Goal: Information Seeking & Learning: Learn about a topic

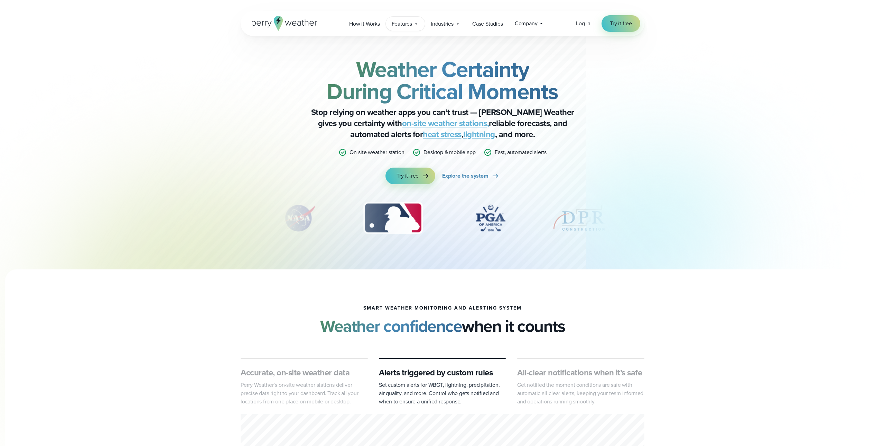
click at [408, 24] on span "Features" at bounding box center [402, 24] width 20 height 8
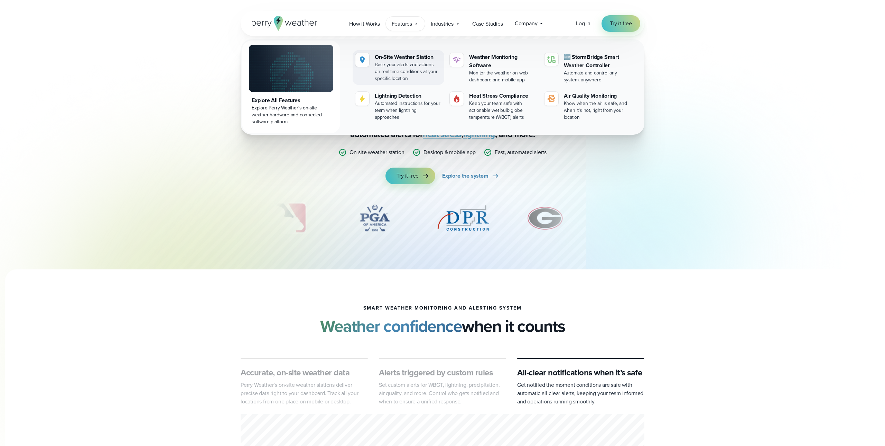
click at [415, 80] on div "Base your alerts and actions on real-time conditions at your specific location" at bounding box center [408, 71] width 67 height 21
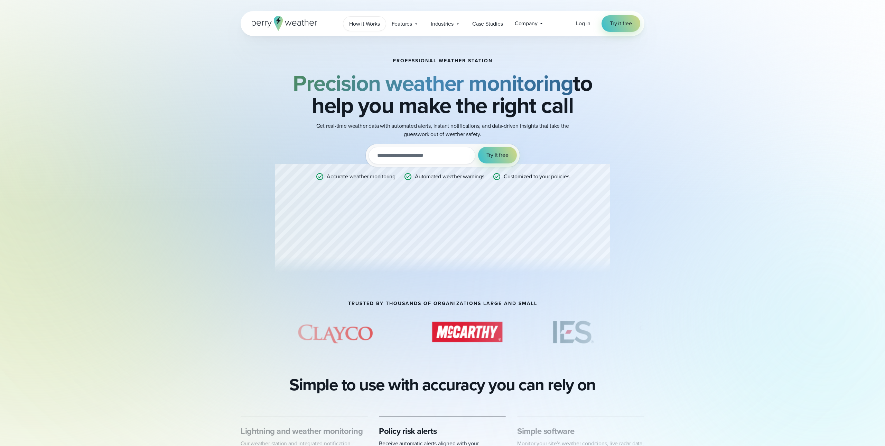
click at [374, 22] on span "How it Works" at bounding box center [364, 24] width 31 height 8
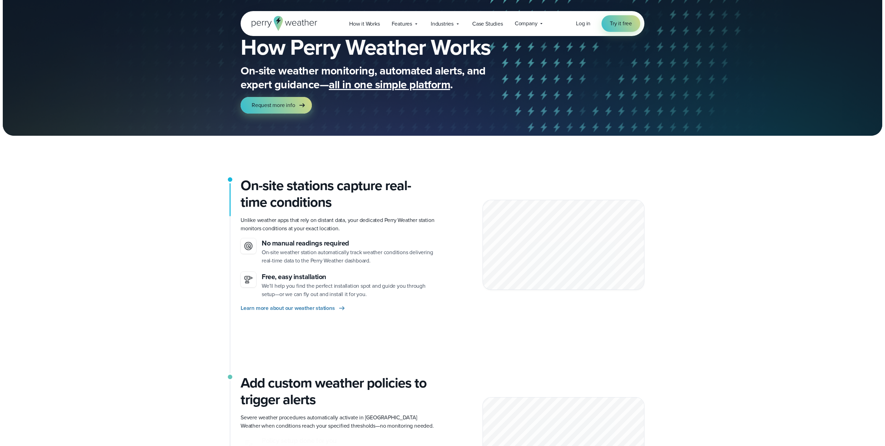
scroll to position [40, 0]
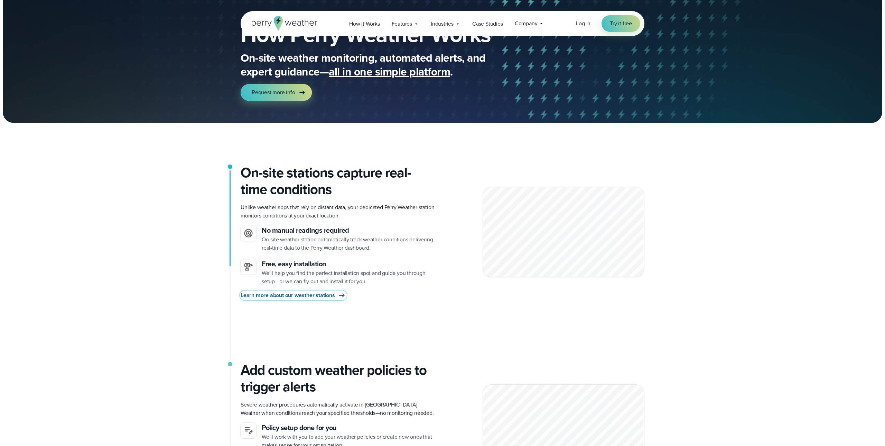
click at [305, 294] on span "Learn more about our weather stations" at bounding box center [288, 295] width 94 height 8
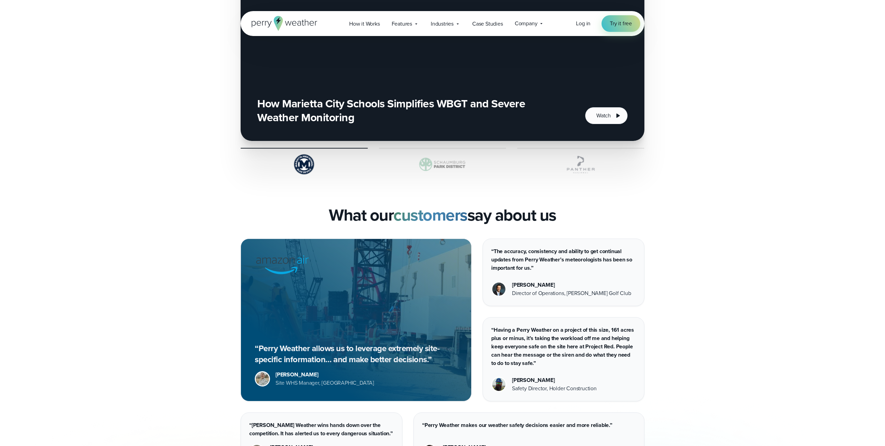
scroll to position [1463, 0]
